Goal: Task Accomplishment & Management: Manage account settings

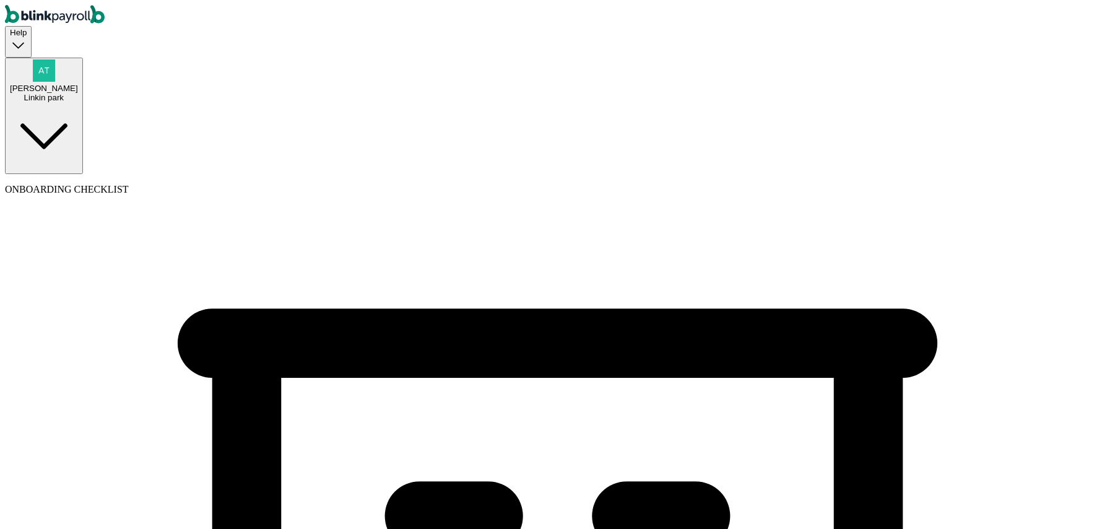
select select "Sole proprietorship"
select select "Auto or Machine Sales"
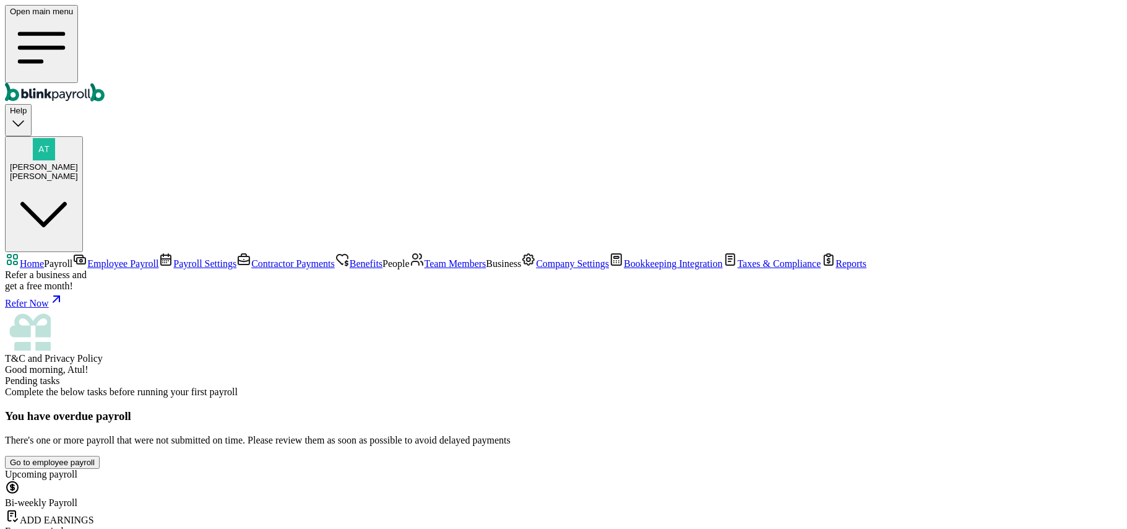
click at [425, 258] on span "Team Members" at bounding box center [456, 263] width 62 height 11
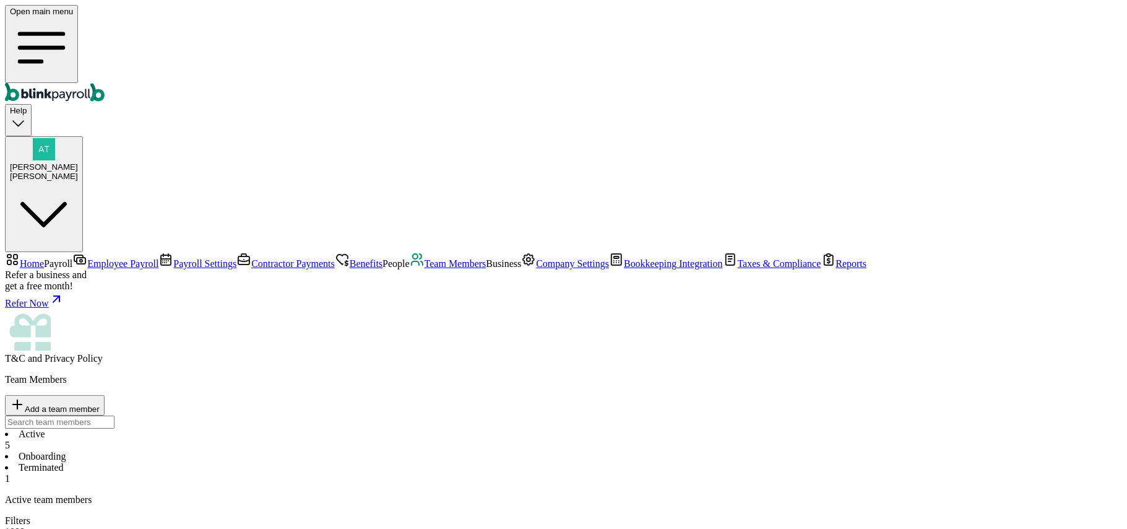
drag, startPoint x: 280, startPoint y: 146, endPoint x: 332, endPoint y: 168, distance: 56.6
click at [280, 451] on li "Onboarding" at bounding box center [563, 456] width 1117 height 11
click at [360, 462] on li "Terminated 1" at bounding box center [563, 473] width 1117 height 22
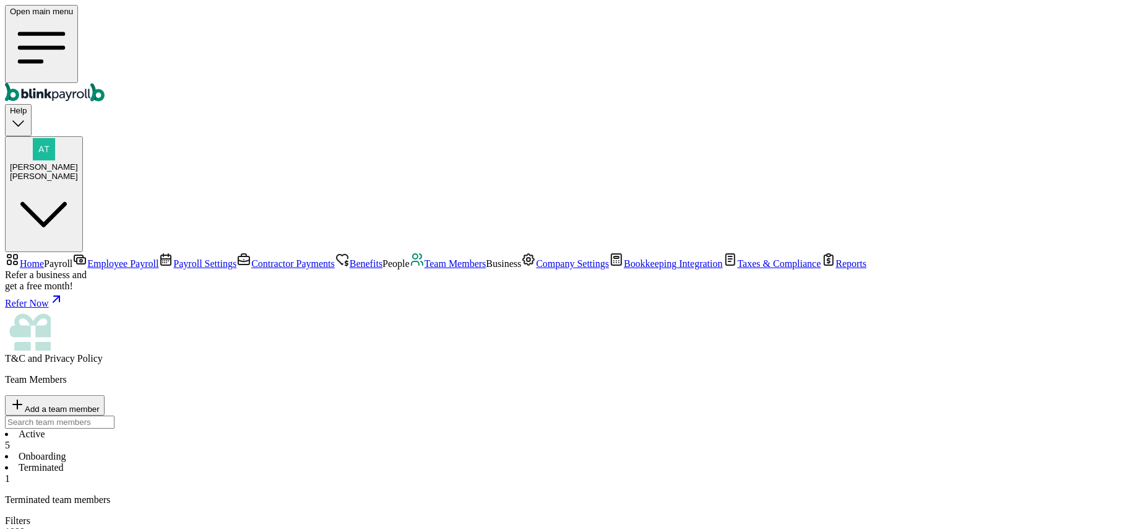
click at [266, 451] on li "Onboarding" at bounding box center [563, 456] width 1117 height 11
click at [10, 440] on span "5" at bounding box center [7, 445] width 5 height 11
